Goal: Information Seeking & Learning: Compare options

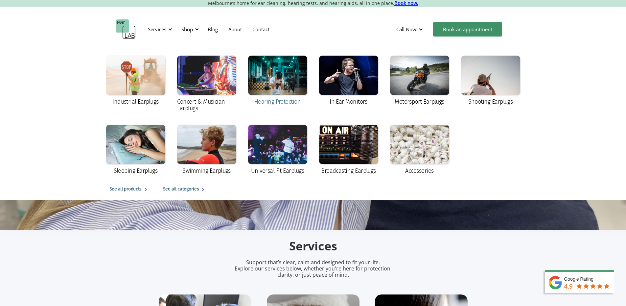
click at [264, 82] on div at bounding box center [277, 75] width 59 height 39
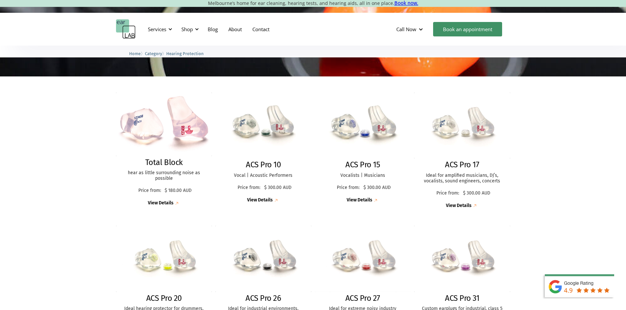
scroll to position [197, 0]
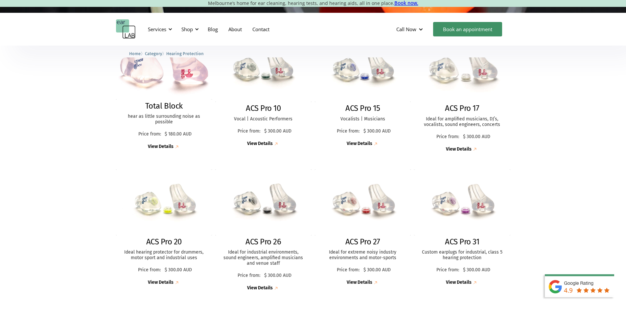
click at [460, 91] on img at bounding box center [462, 69] width 106 height 73
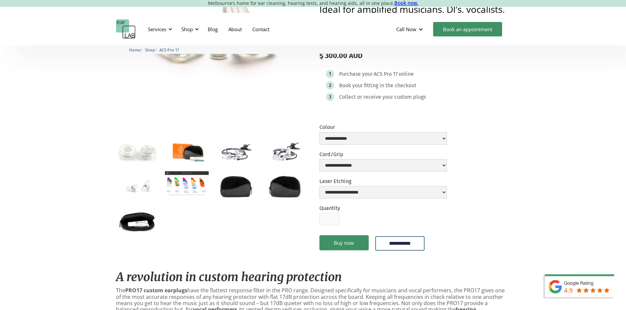
scroll to position [99, 0]
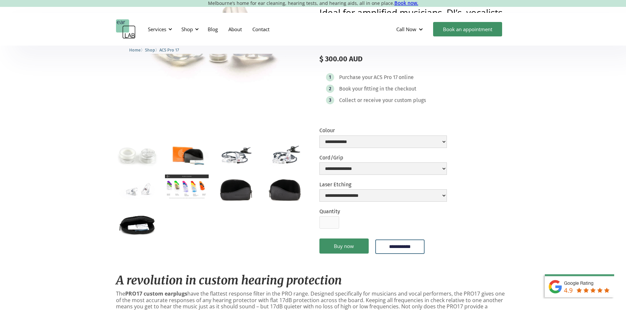
click at [142, 192] on img "open lightbox" at bounding box center [138, 189] width 44 height 29
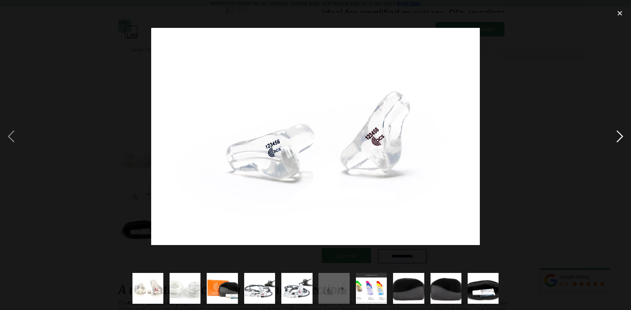
click at [615, 137] on div "next image" at bounding box center [620, 136] width 22 height 261
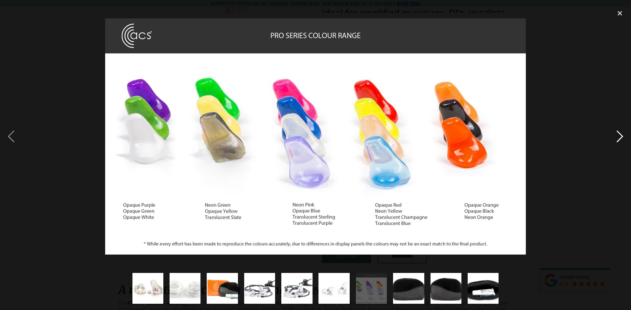
click at [615, 137] on div "next image" at bounding box center [620, 136] width 22 height 261
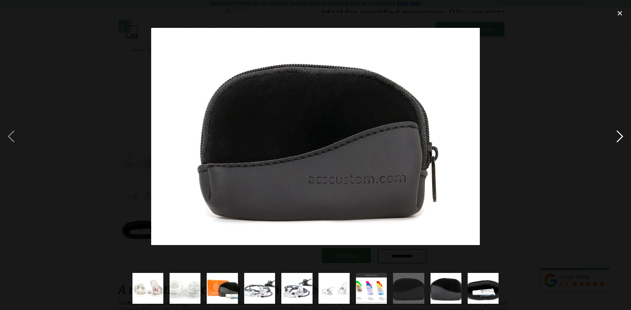
click at [615, 137] on div "next image" at bounding box center [620, 136] width 22 height 261
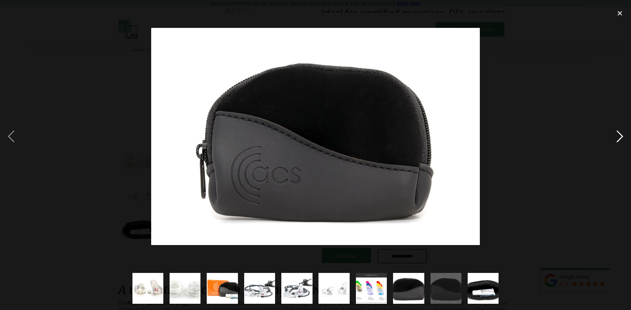
click at [615, 137] on div "next image" at bounding box center [620, 136] width 22 height 261
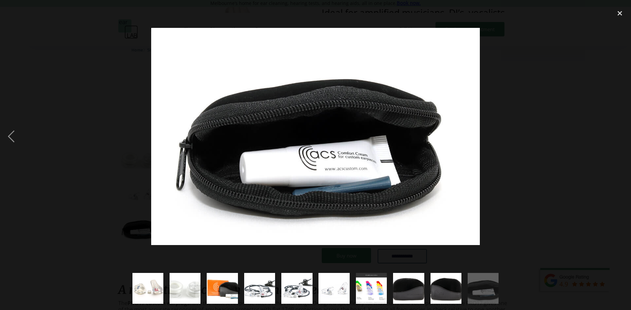
click at [615, 137] on div "next image" at bounding box center [620, 136] width 22 height 261
click at [616, 140] on div "next image" at bounding box center [620, 136] width 22 height 261
click at [533, 183] on div at bounding box center [315, 136] width 631 height 261
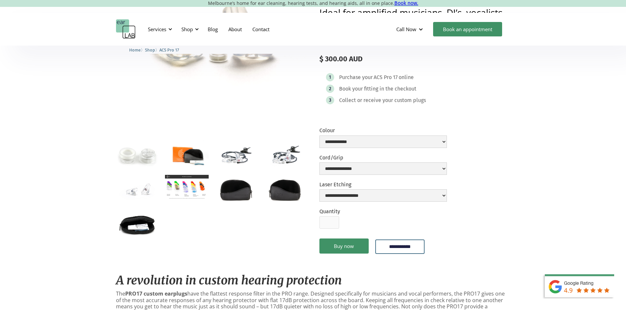
click at [142, 197] on img "open lightbox" at bounding box center [138, 189] width 44 height 29
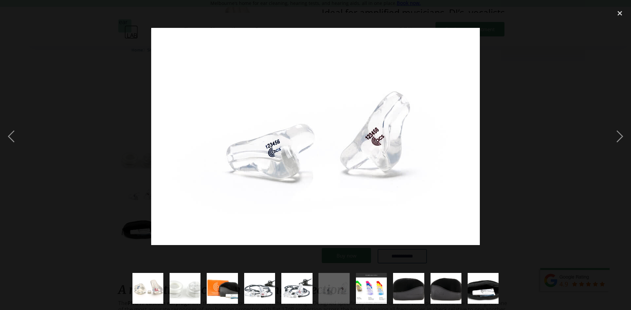
click at [99, 127] on div at bounding box center [315, 136] width 631 height 261
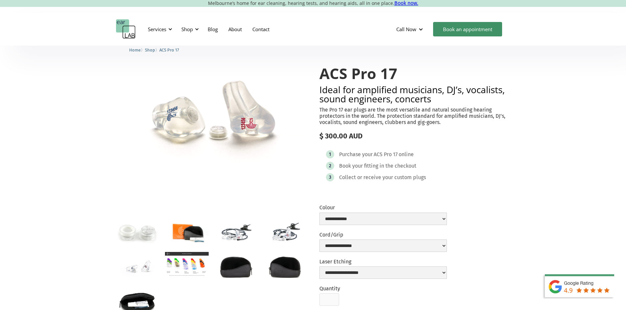
scroll to position [33, 0]
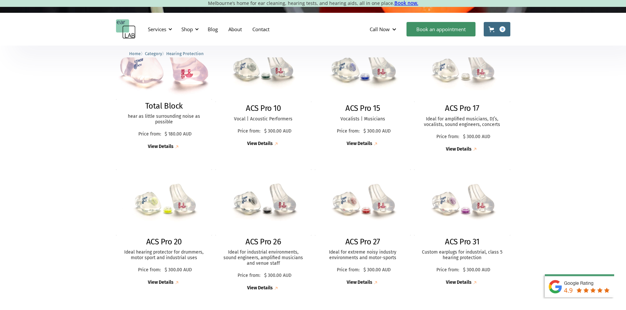
scroll to position [197, 0]
click at [360, 75] on img at bounding box center [362, 69] width 105 height 73
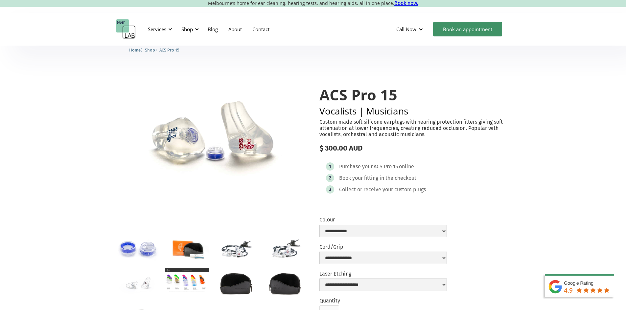
click at [240, 252] on img "open lightbox" at bounding box center [236, 249] width 44 height 29
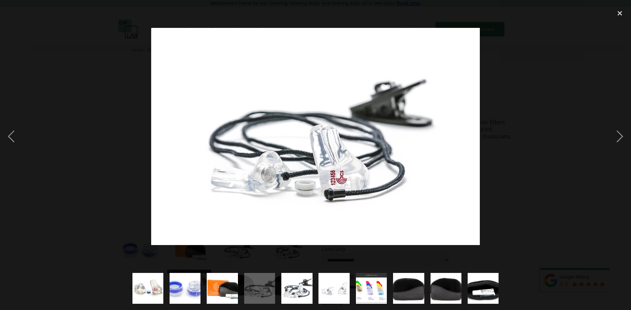
click at [122, 106] on div at bounding box center [315, 136] width 631 height 261
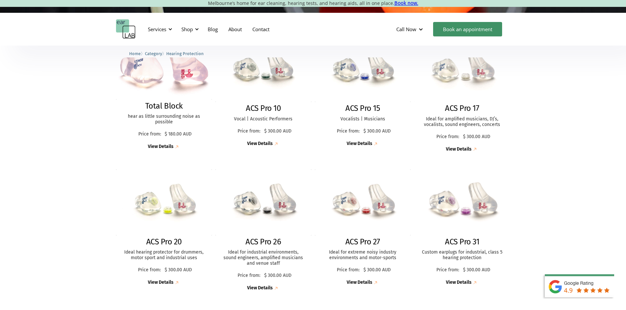
click at [490, 208] on img at bounding box center [461, 203] width 105 height 72
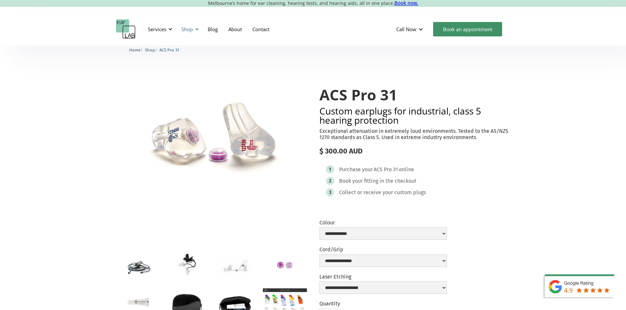
click at [186, 28] on div "Shop" at bounding box center [186, 29] width 11 height 7
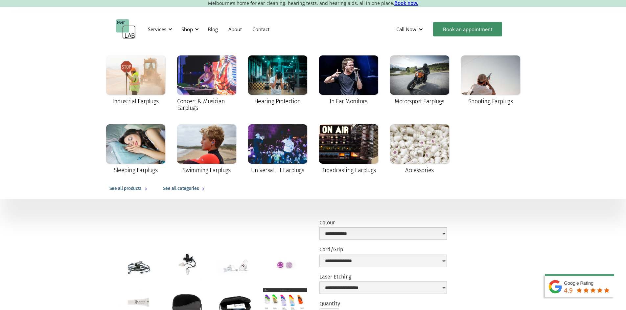
click at [148, 242] on div at bounding box center [211, 160] width 191 height 172
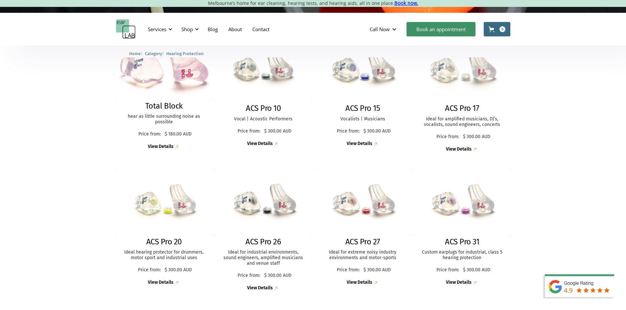
click at [463, 95] on img at bounding box center [462, 69] width 102 height 70
